Goal: Task Accomplishment & Management: Manage account settings

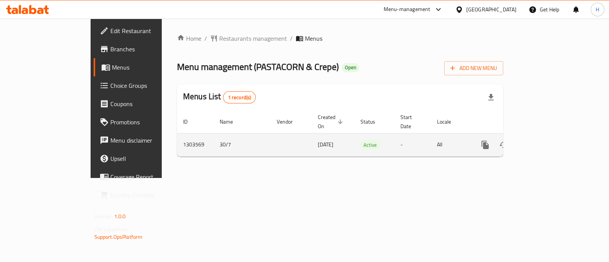
click at [545, 141] on icon "enhanced table" at bounding box center [540, 145] width 9 height 9
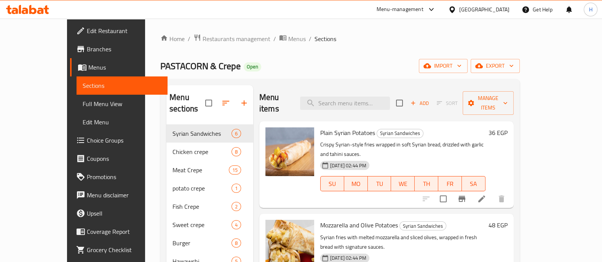
click at [240, 99] on icon "button" at bounding box center [244, 103] width 9 height 9
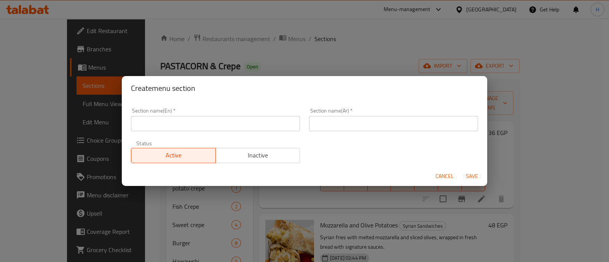
click at [201, 118] on input "text" at bounding box center [215, 123] width 169 height 15
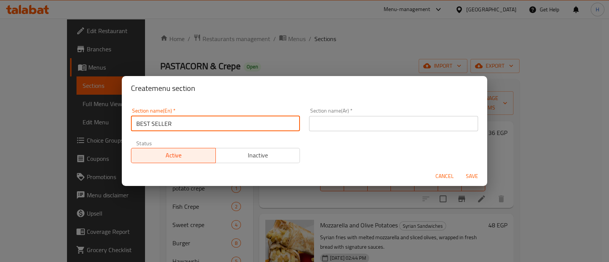
type input "BEST SELLER"
click at [334, 119] on input "text" at bounding box center [393, 123] width 169 height 15
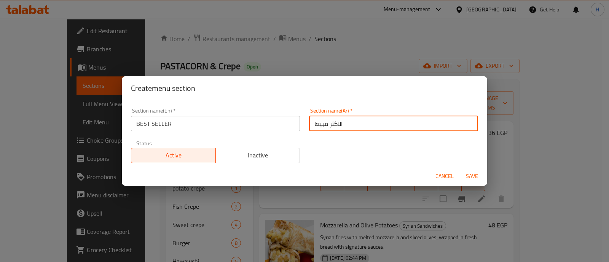
type input "الاكثر مبيعا"
click at [472, 181] on button "Save" at bounding box center [472, 177] width 24 height 14
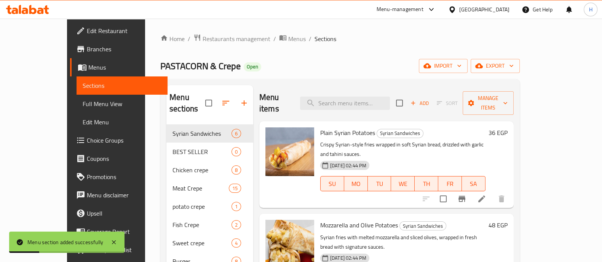
drag, startPoint x: 166, startPoint y: 138, endPoint x: 170, endPoint y: 111, distance: 27.1
click at [170, 122] on nav "Syrian Sandwiches 6 BEST SELLER 0 Chicken crepe 8 Meat Crepe 15 potato crepe 1 …" at bounding box center [209, 244] width 87 height 244
click at [221, 100] on icon "button" at bounding box center [225, 103] width 9 height 9
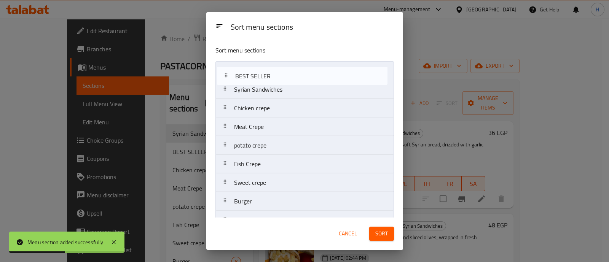
drag, startPoint x: 265, startPoint y: 93, endPoint x: 266, endPoint y: 76, distance: 17.6
click at [266, 76] on nav "Syrian Sandwiches BEST SELLER Chicken crepe Meat Crepe potato crepe Fish Crepe …" at bounding box center [305, 182] width 179 height 243
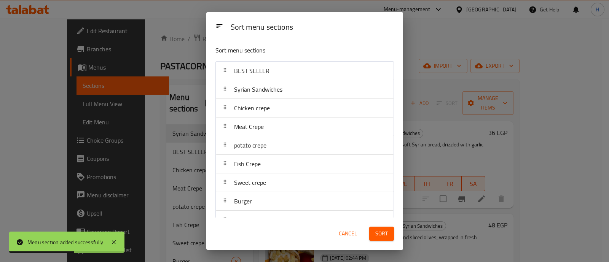
click at [384, 236] on span "Sort" at bounding box center [382, 234] width 13 height 10
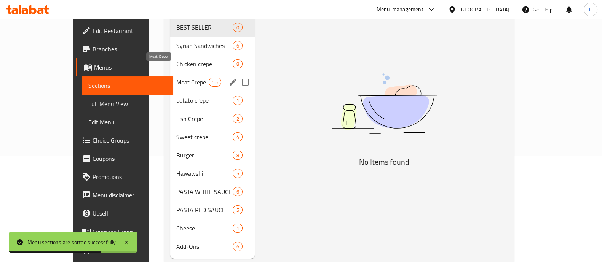
scroll to position [112, 0]
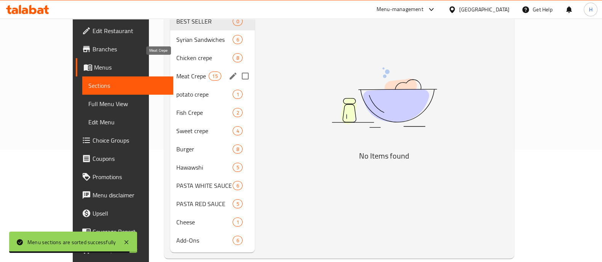
click at [176, 72] on span "Meat Crepe" at bounding box center [192, 76] width 32 height 9
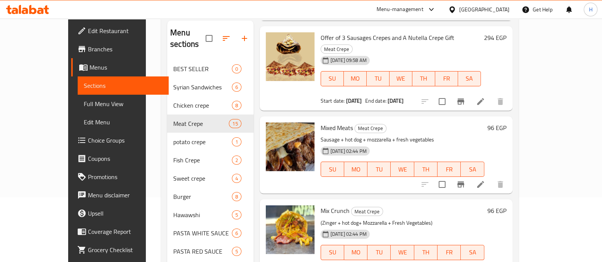
scroll to position [884, 0]
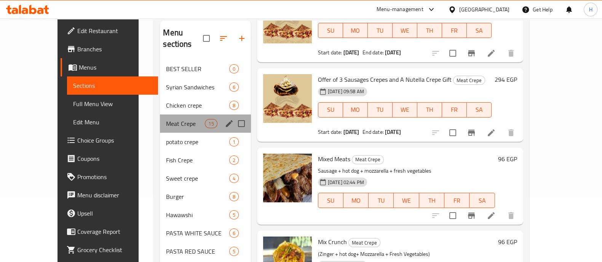
drag, startPoint x: 387, startPoint y: 79, endPoint x: 153, endPoint y: 113, distance: 235.9
drag, startPoint x: 153, startPoint y: 113, endPoint x: 138, endPoint y: 114, distance: 15.6
click at [166, 119] on span "Meat Crepe" at bounding box center [185, 123] width 39 height 9
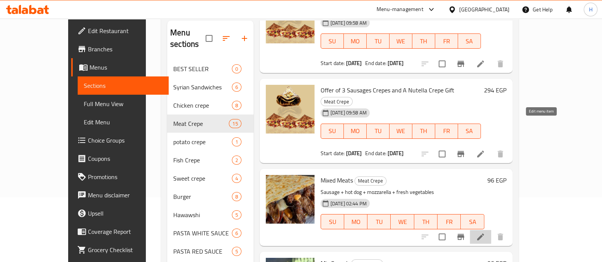
click at [485, 233] on icon at bounding box center [480, 237] width 9 height 9
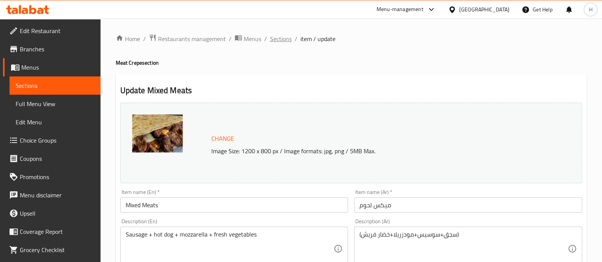
click at [281, 40] on span "Sections" at bounding box center [281, 38] width 22 height 9
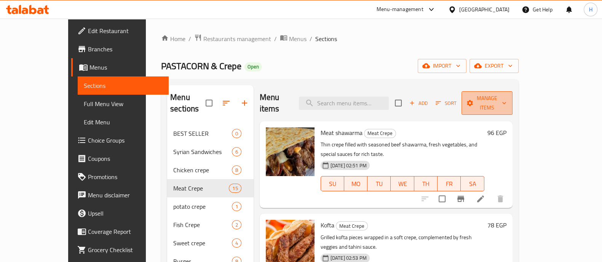
click at [507, 100] on span "Manage items" at bounding box center [487, 103] width 39 height 19
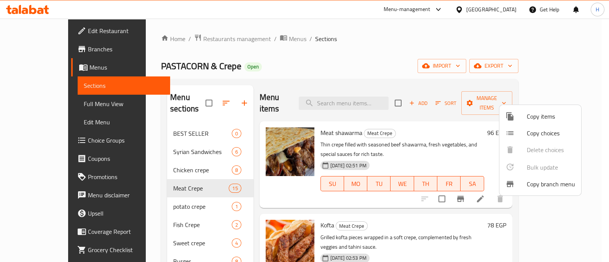
click at [544, 120] on span "Copy items" at bounding box center [551, 116] width 48 height 9
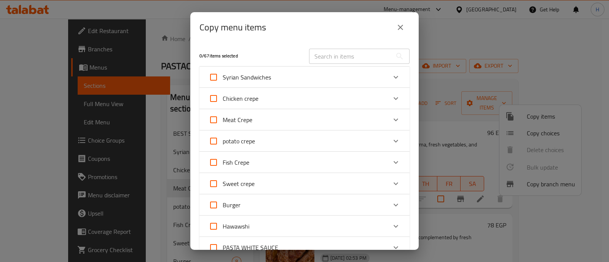
click at [396, 120] on div "Expand" at bounding box center [396, 120] width 18 height 18
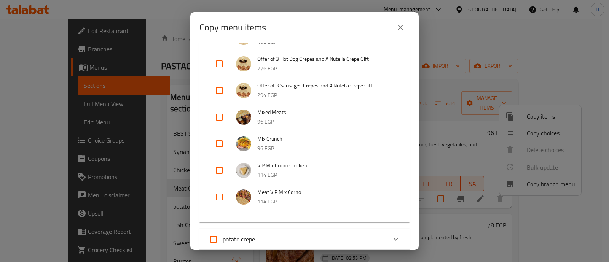
scroll to position [333, 0]
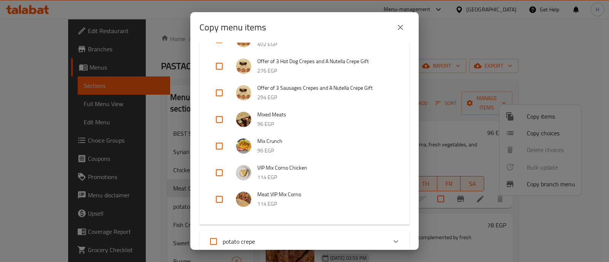
click at [219, 117] on input "checkbox" at bounding box center [219, 119] width 18 height 18
checkbox input "true"
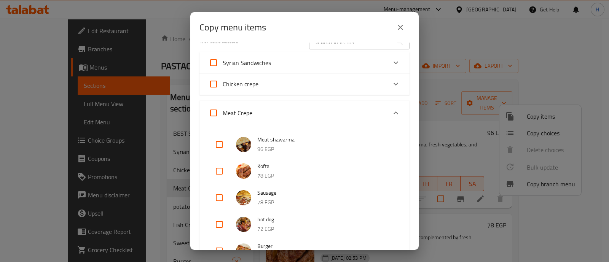
scroll to position [0, 0]
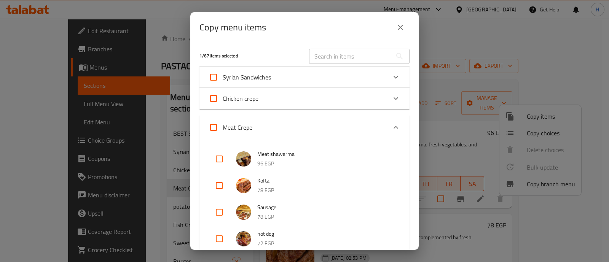
click at [252, 99] on span "Chicken crepe" at bounding box center [241, 98] width 36 height 11
click at [223, 99] on input "Chicken crepe" at bounding box center [214, 99] width 18 height 18
checkbox input "true"
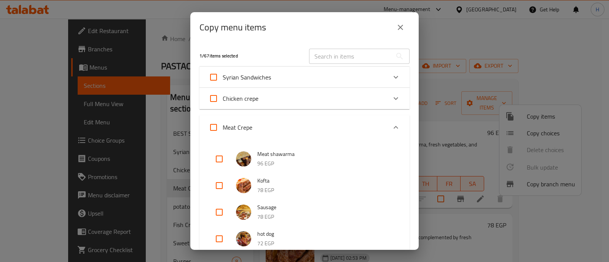
checkbox input "true"
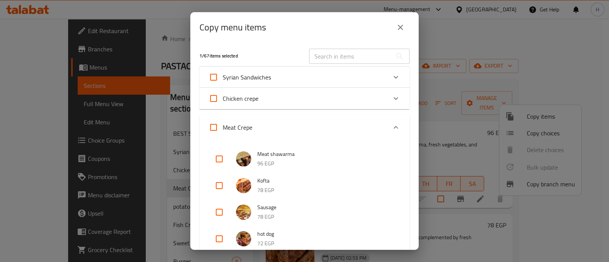
checkbox input "true"
click at [234, 93] on span "Chicken crepe" at bounding box center [241, 98] width 36 height 11
click at [223, 93] on input "Chicken crepe" at bounding box center [214, 99] width 18 height 18
checkbox input "false"
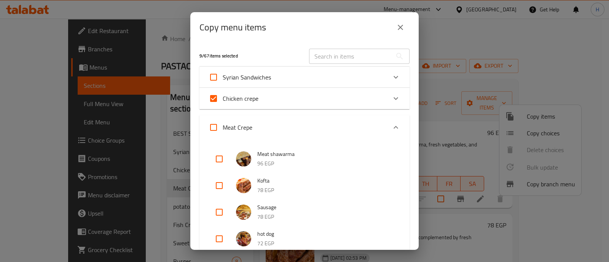
checkbox input "false"
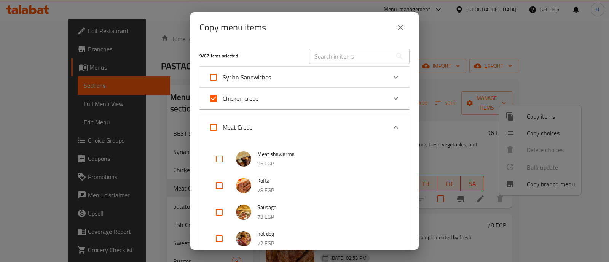
checkbox input "false"
click at [394, 98] on icon "Expand" at bounding box center [396, 99] width 5 height 3
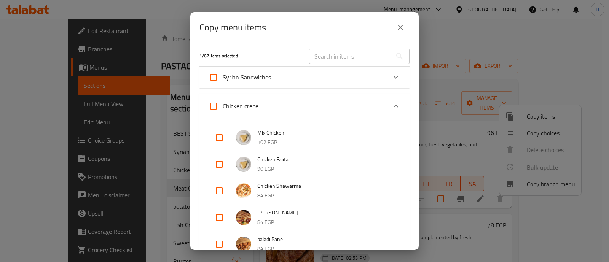
click at [219, 193] on input "checkbox" at bounding box center [219, 191] width 18 height 18
checkbox input "true"
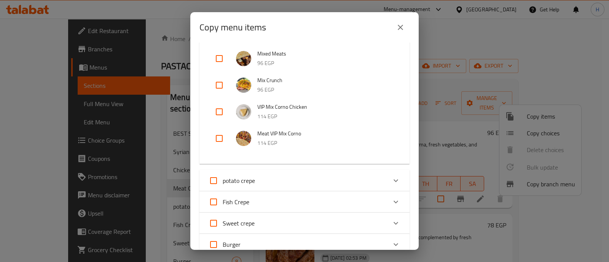
scroll to position [714, 0]
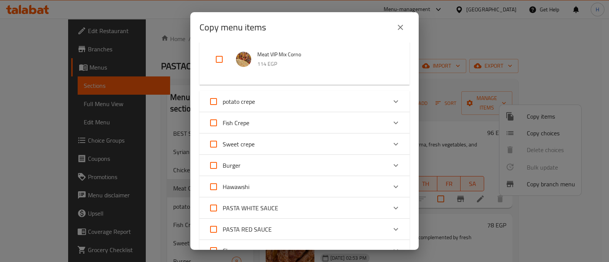
click at [394, 185] on icon "Expand" at bounding box center [396, 186] width 5 height 3
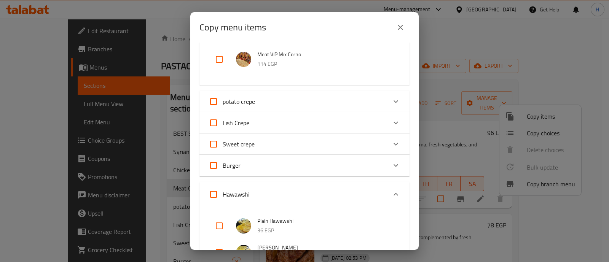
scroll to position [809, 0]
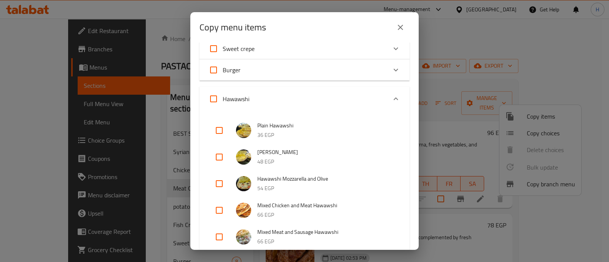
click at [219, 155] on input "checkbox" at bounding box center [219, 157] width 18 height 18
checkbox input "true"
click at [392, 68] on icon "Expand" at bounding box center [396, 70] width 9 height 9
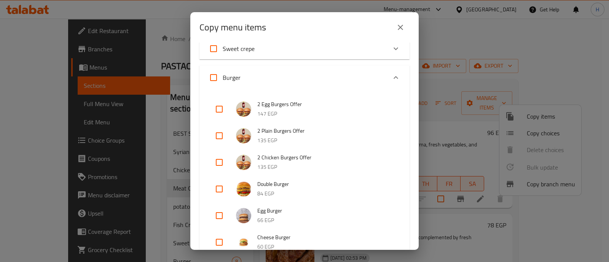
click at [219, 189] on input "checkbox" at bounding box center [219, 189] width 18 height 18
checkbox input "true"
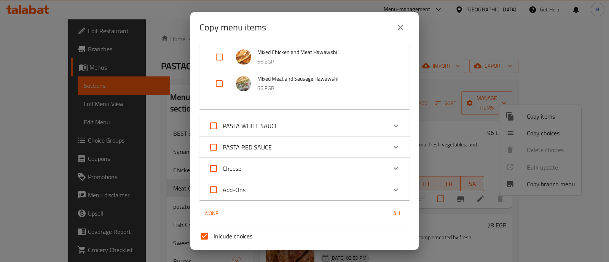
scroll to position [1238, 0]
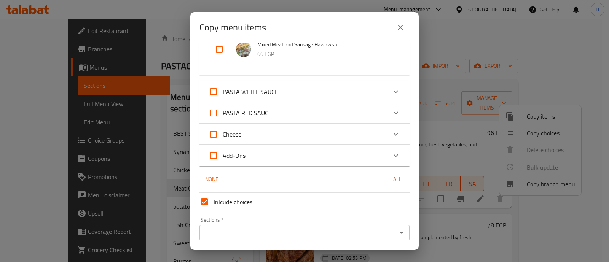
click at [392, 91] on icon "Expand" at bounding box center [396, 91] width 9 height 9
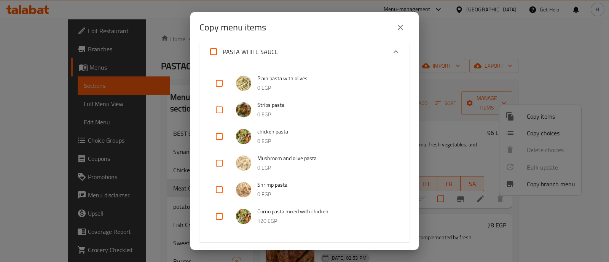
scroll to position [1333, 0]
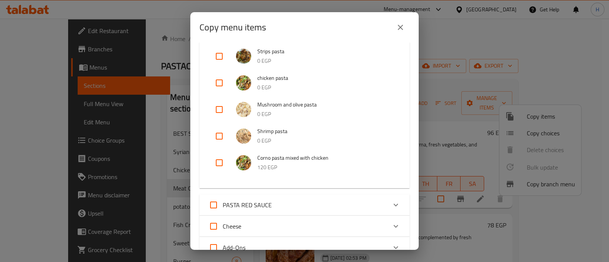
click at [223, 161] on input "checkbox" at bounding box center [219, 163] width 18 height 18
checkbox input "true"
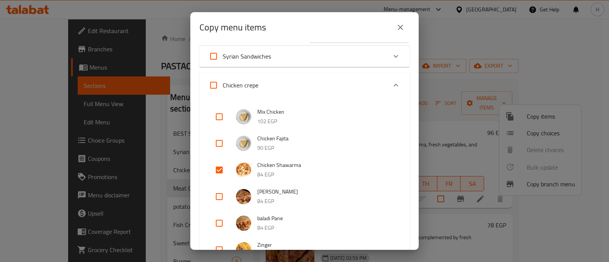
scroll to position [0, 0]
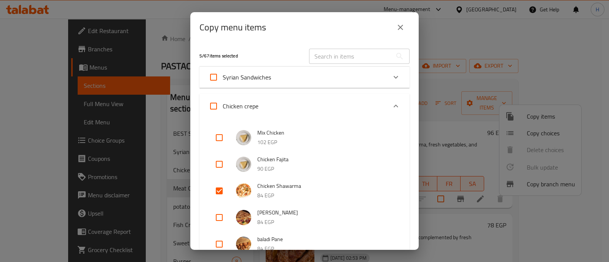
click at [394, 71] on div "Expand" at bounding box center [396, 77] width 18 height 18
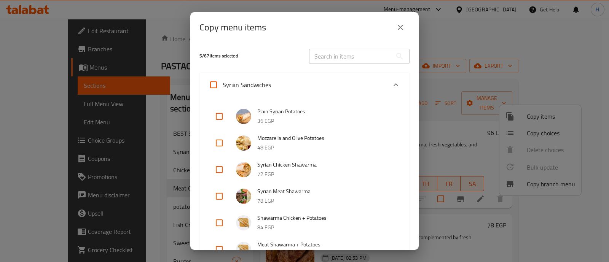
click at [221, 142] on input "checkbox" at bounding box center [219, 143] width 18 height 18
checkbox input "true"
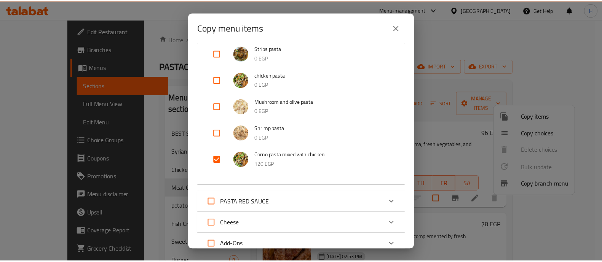
scroll to position [1637, 0]
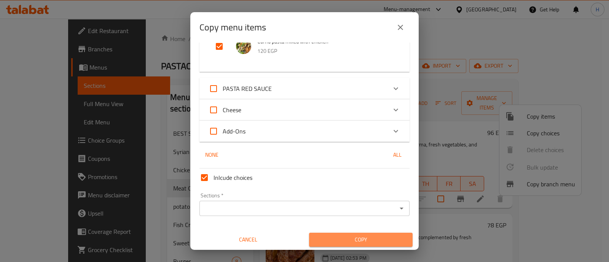
click at [357, 242] on span "Copy" at bounding box center [360, 240] width 91 height 10
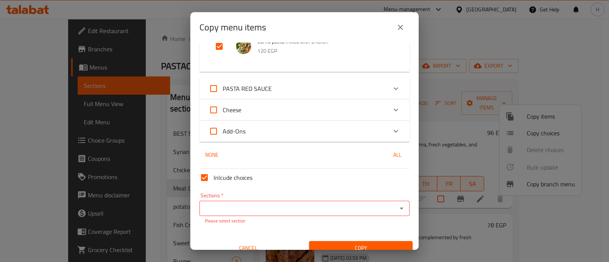
click at [253, 210] on input "Sections   *" at bounding box center [298, 208] width 193 height 11
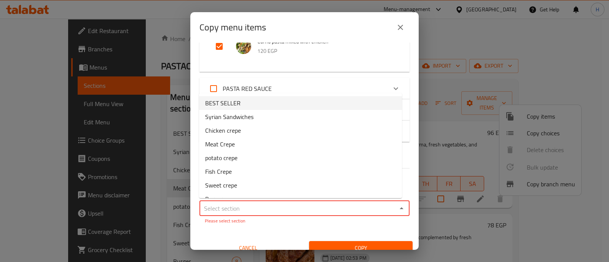
click at [274, 99] on li "BEST SELLER" at bounding box center [300, 103] width 203 height 14
type input "BEST SELLER"
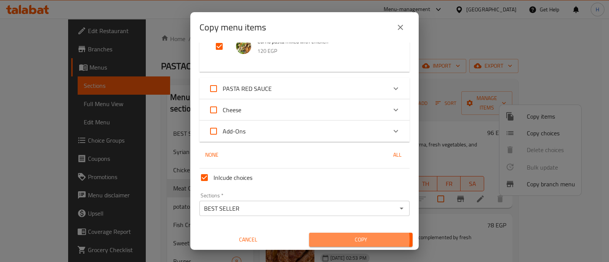
click at [351, 239] on span "Copy" at bounding box center [360, 240] width 91 height 10
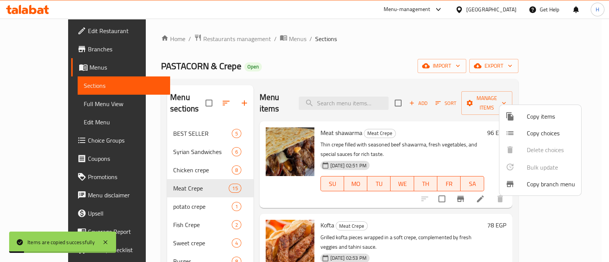
click at [155, 118] on div at bounding box center [304, 131] width 609 height 262
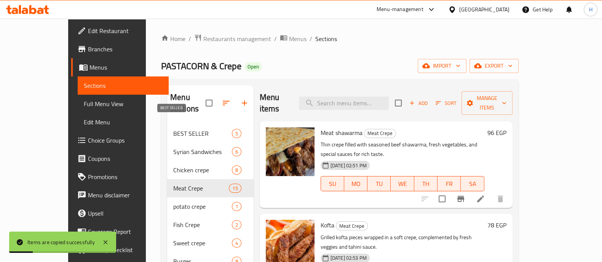
click at [173, 129] on span "BEST SELLER" at bounding box center [202, 133] width 58 height 9
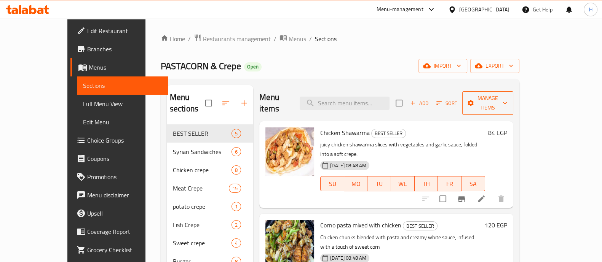
click at [507, 100] on span "Manage items" at bounding box center [488, 103] width 39 height 19
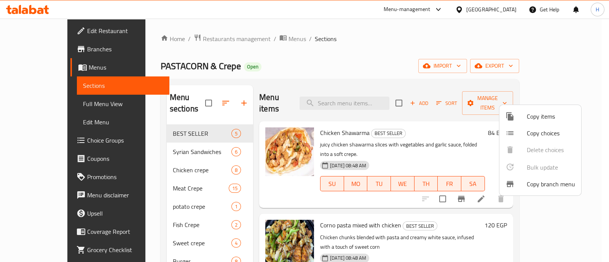
click at [535, 121] on span "Copy items" at bounding box center [551, 116] width 48 height 9
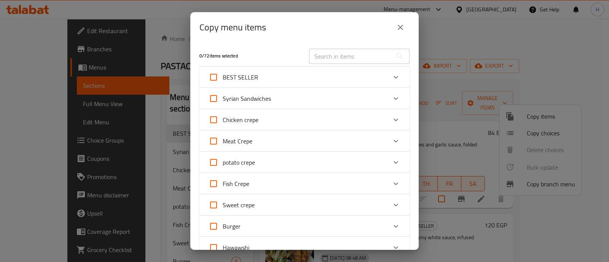
click at [394, 141] on div "Expand" at bounding box center [396, 141] width 18 height 18
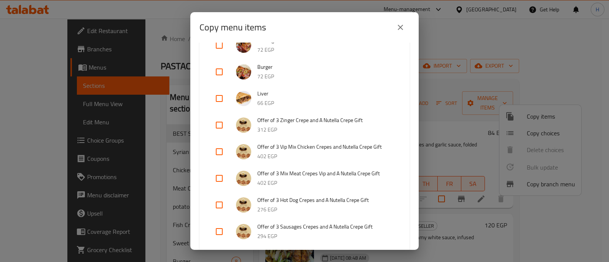
scroll to position [381, 0]
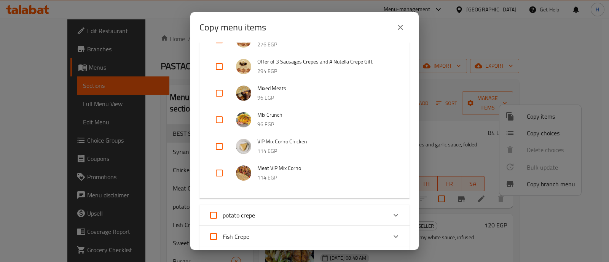
click at [222, 93] on input "checkbox" at bounding box center [219, 93] width 18 height 18
checkbox input "true"
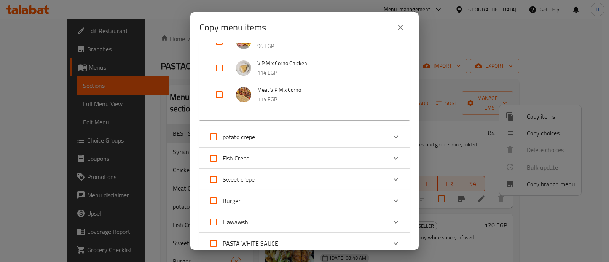
scroll to position [524, 0]
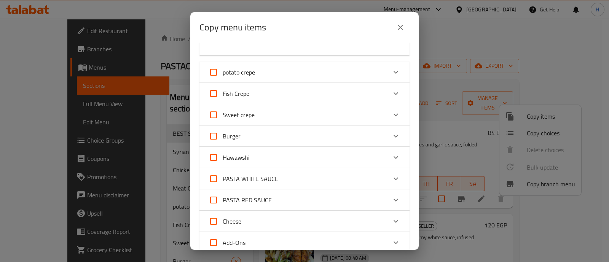
click at [284, 154] on div "Hawawshi" at bounding box center [298, 158] width 178 height 18
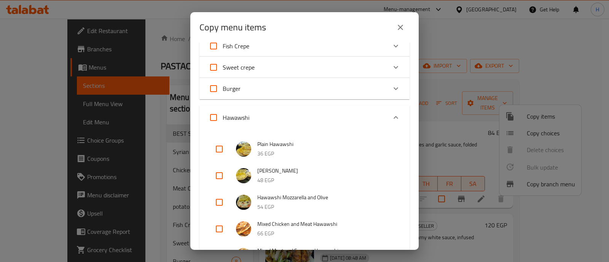
scroll to position [571, 0]
click at [219, 203] on input "checkbox" at bounding box center [219, 202] width 18 height 18
checkbox input "true"
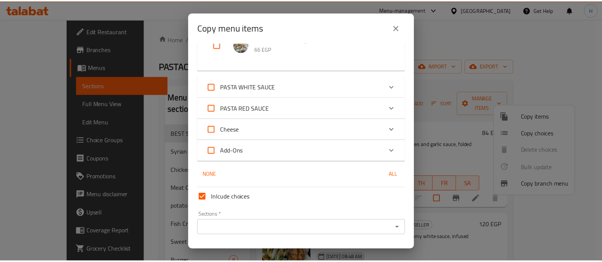
scroll to position [803, 0]
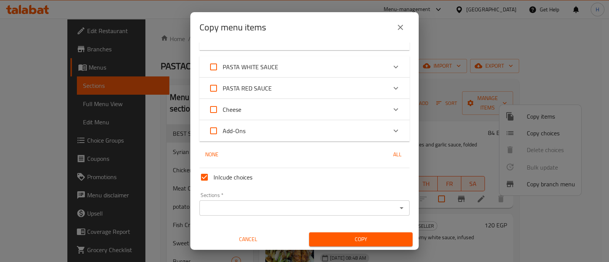
click at [293, 206] on input "Sections   *" at bounding box center [298, 208] width 193 height 11
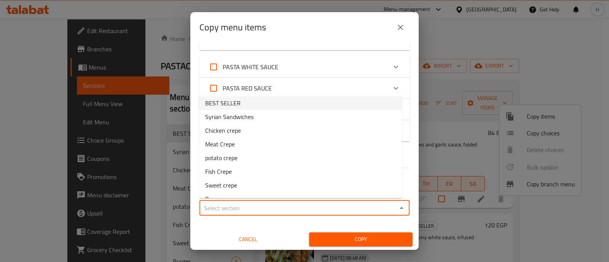
click at [266, 102] on li "BEST SELLER" at bounding box center [300, 103] width 203 height 14
type input "BEST SELLER"
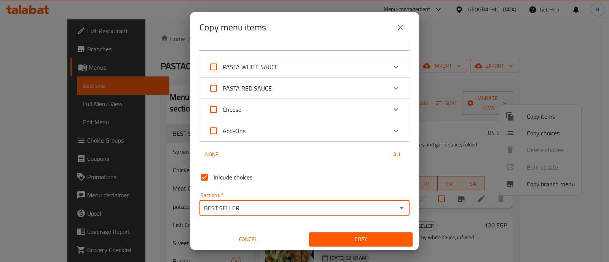
click at [348, 241] on span "Copy" at bounding box center [360, 240] width 91 height 10
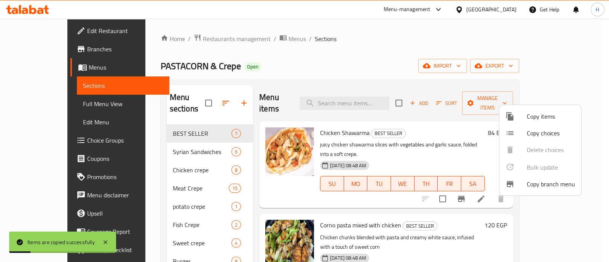
click at [183, 123] on div at bounding box center [304, 131] width 609 height 262
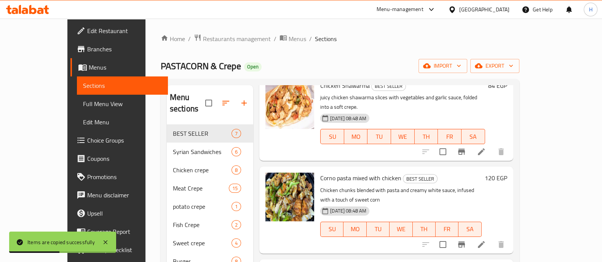
scroll to position [0, 0]
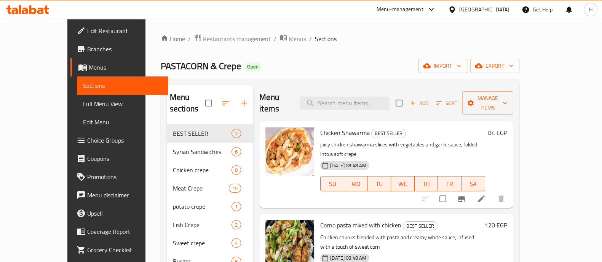
click at [46, 9] on icon at bounding box center [45, 9] width 5 height 9
